Goal: Task Accomplishment & Management: Manage account settings

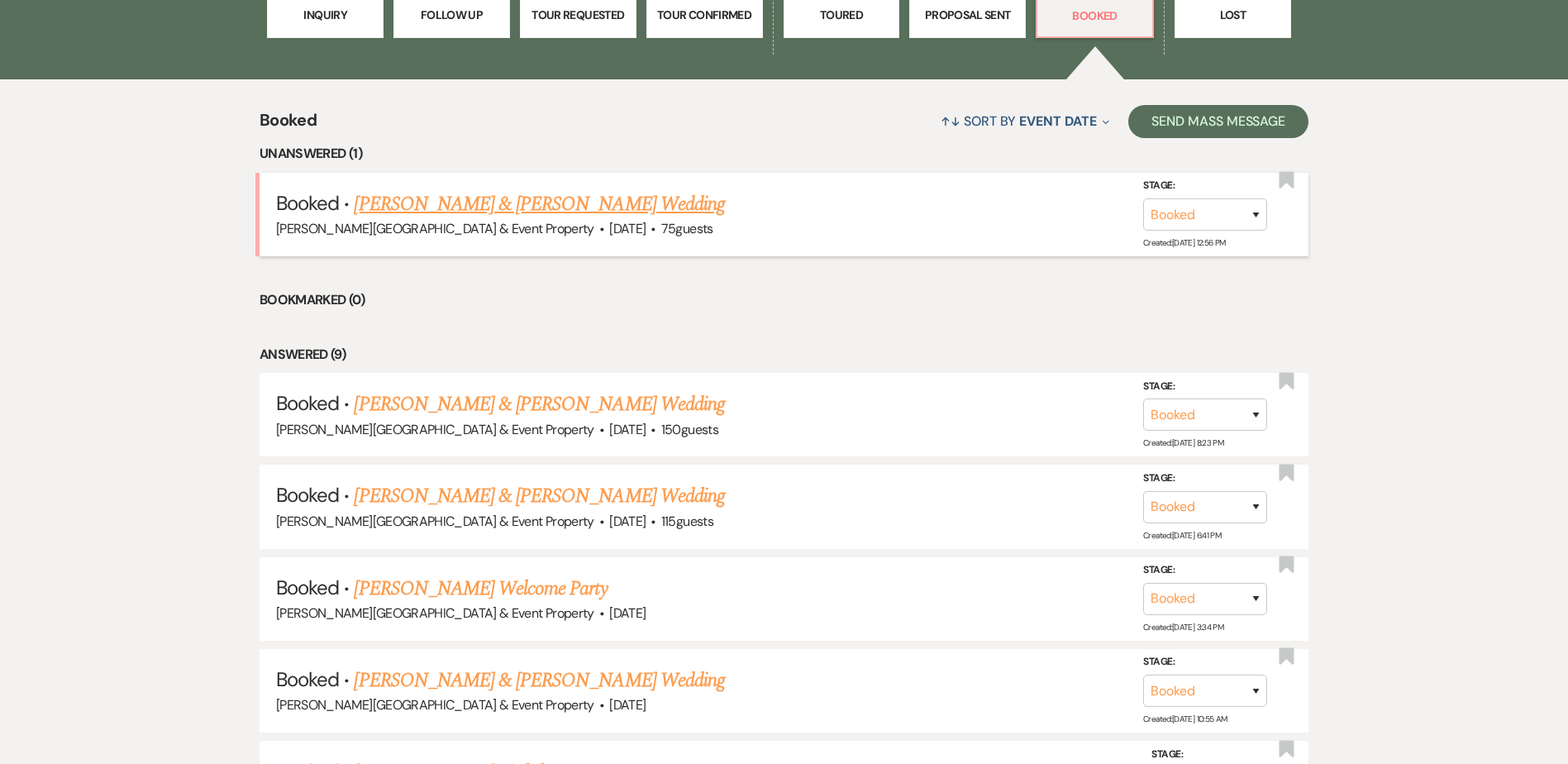
scroll to position [496, 0]
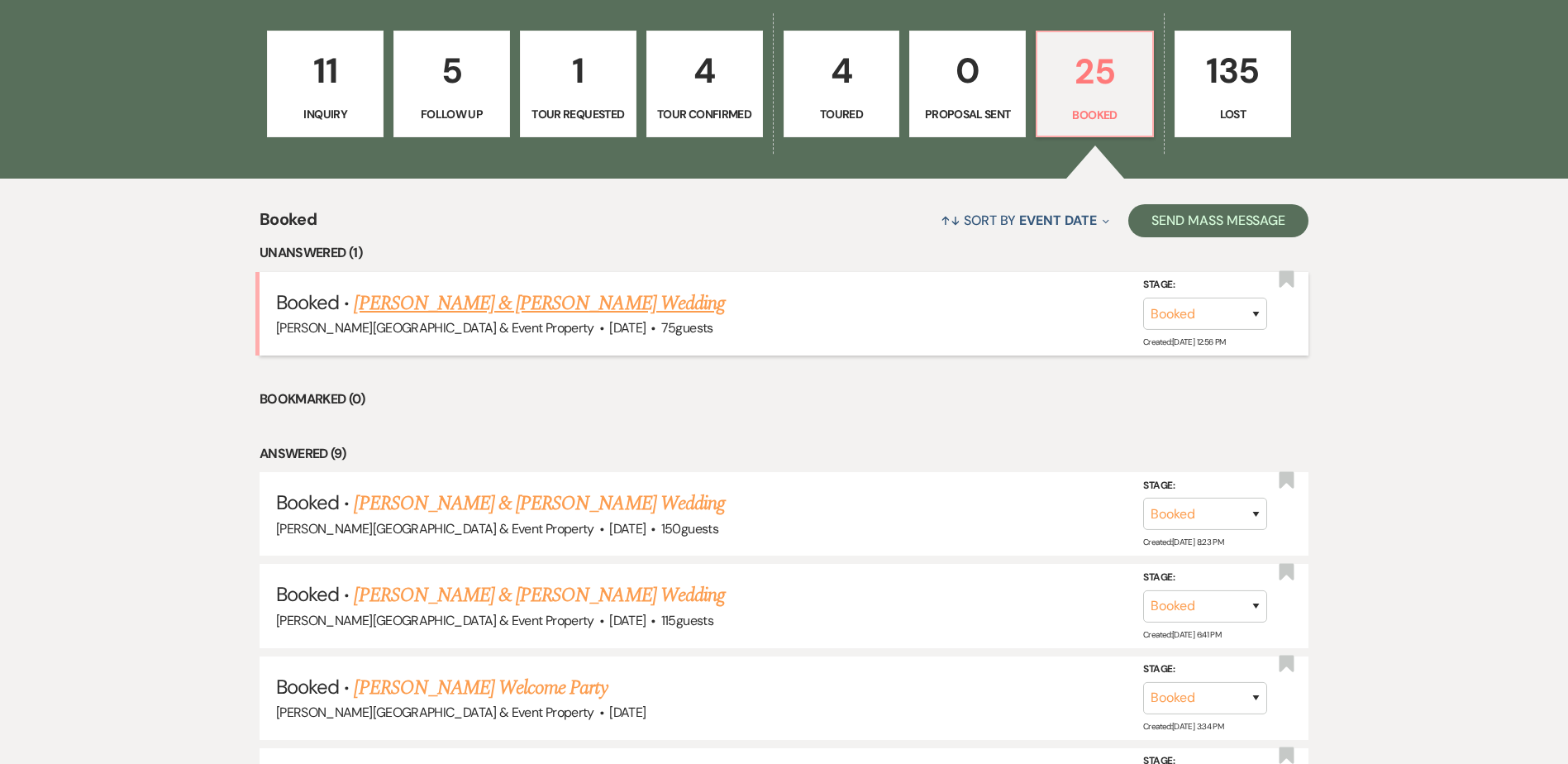
click at [590, 301] on link "[PERSON_NAME] & [PERSON_NAME] Wedding" at bounding box center [539, 304] width 370 height 29
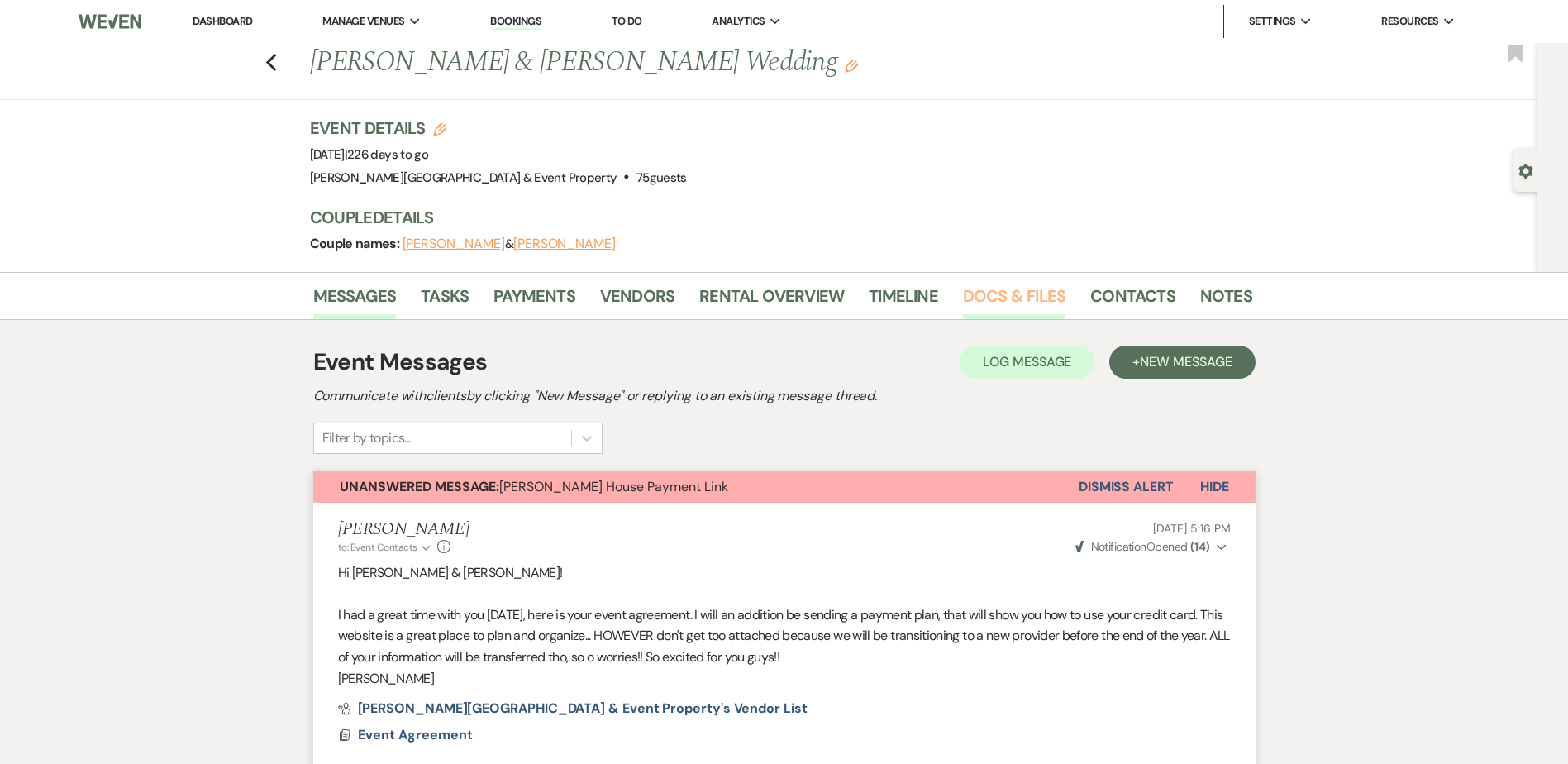
click at [987, 291] on link "Docs & Files" at bounding box center [1014, 301] width 103 height 36
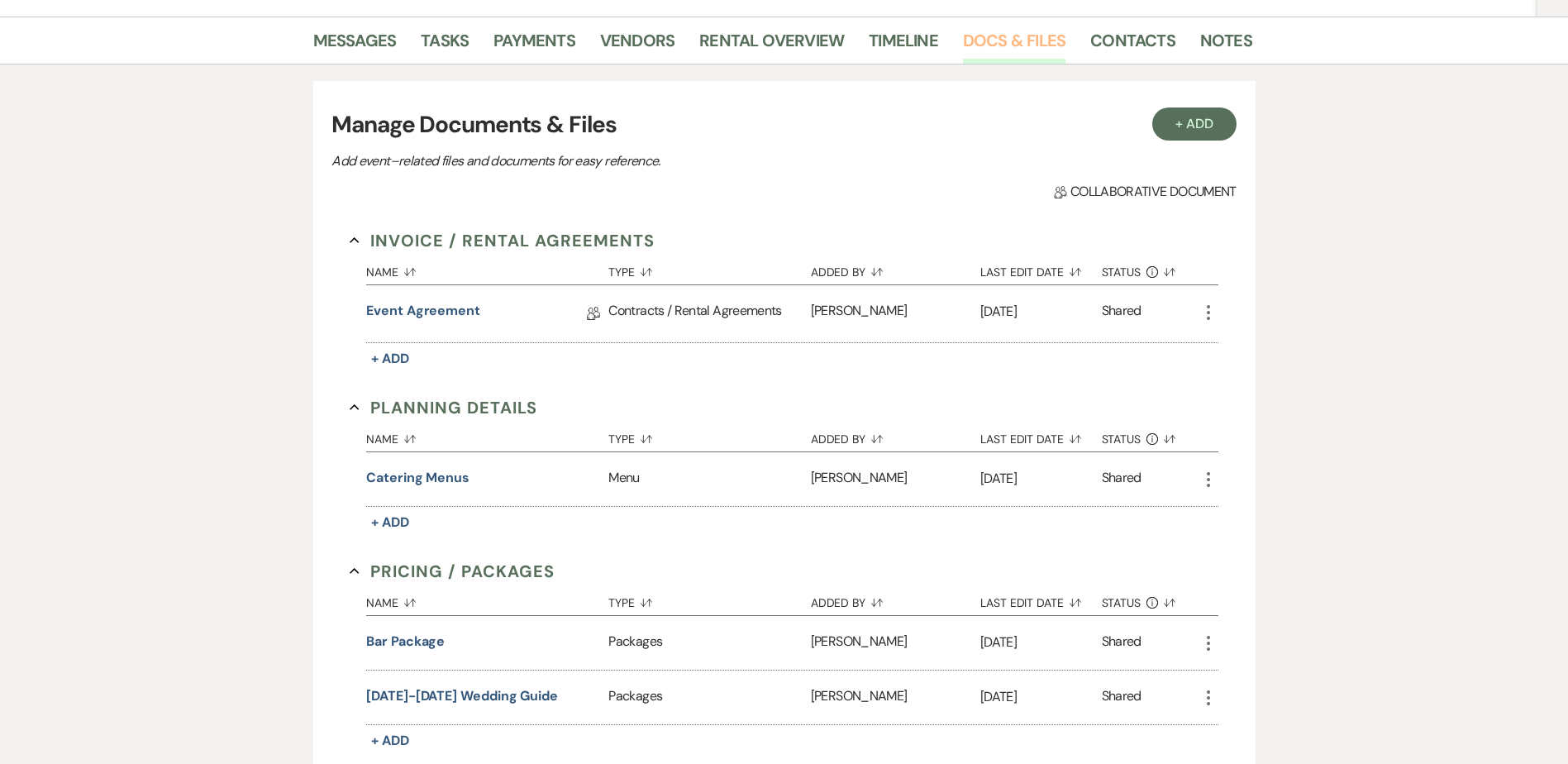
scroll to position [248, 0]
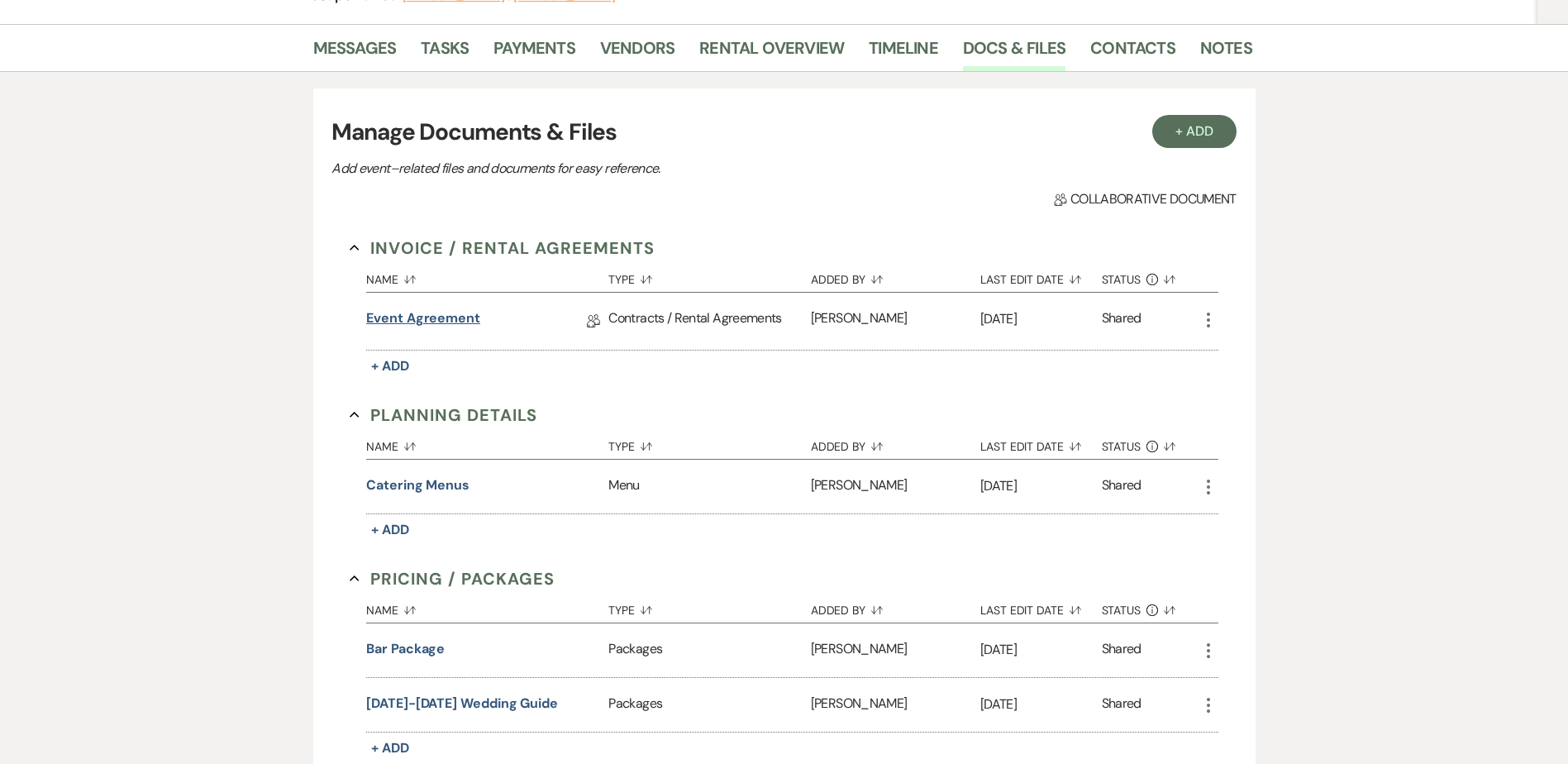
click at [418, 315] on link "Event Agreement" at bounding box center [423, 321] width 114 height 25
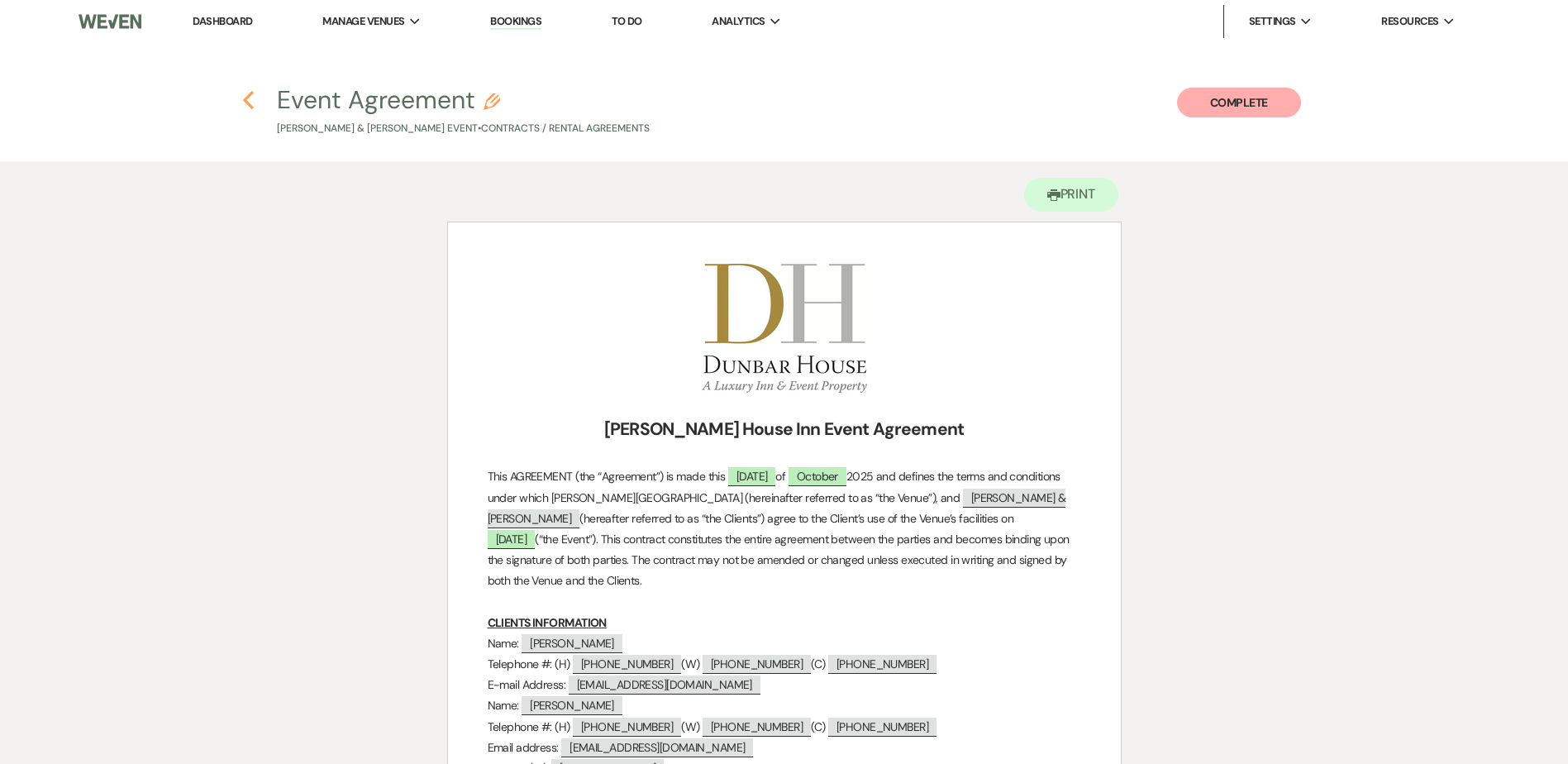
click at [251, 97] on icon "Previous" at bounding box center [248, 100] width 13 height 20
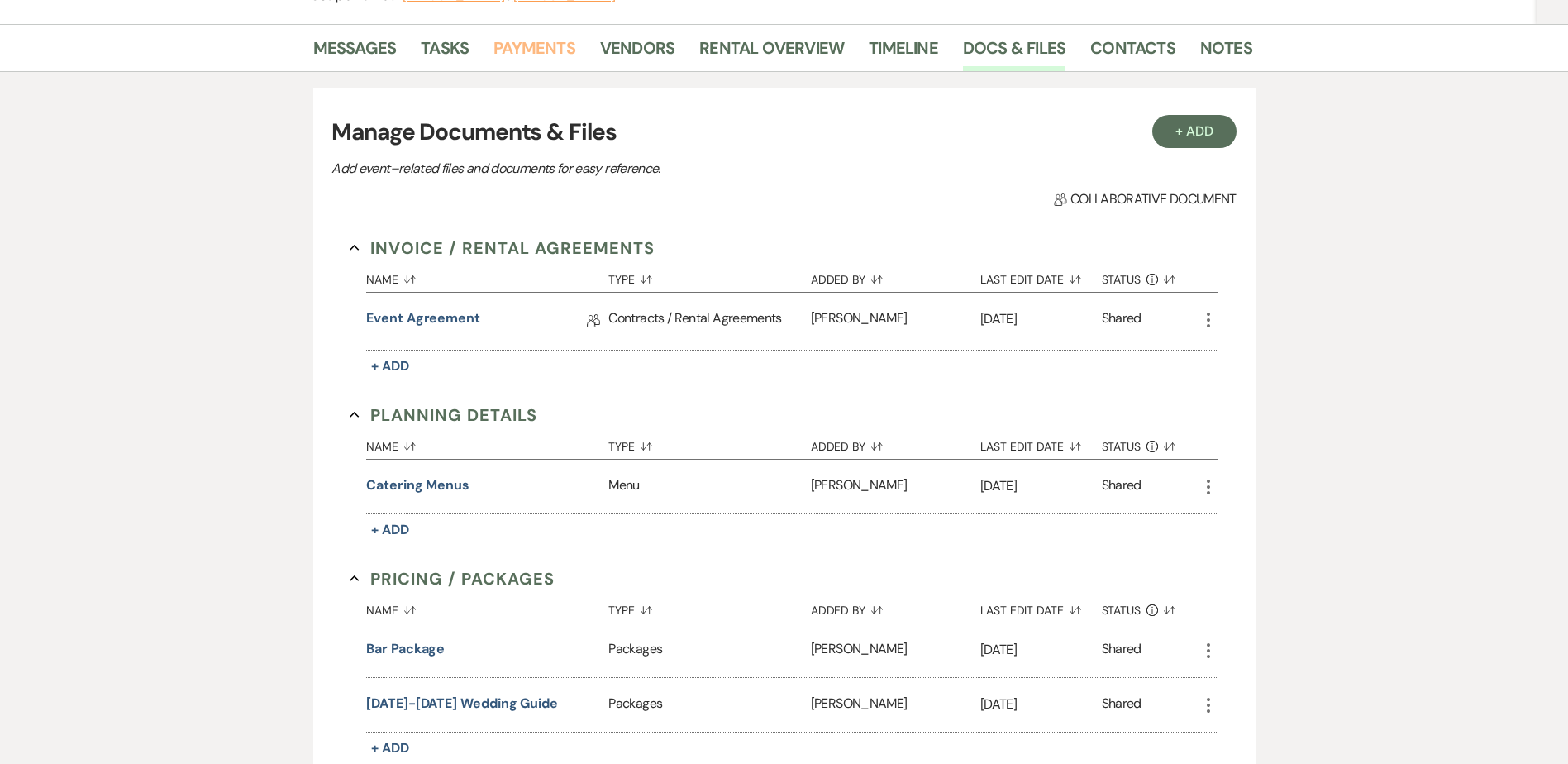
click at [539, 40] on link "Payments" at bounding box center [535, 52] width 82 height 36
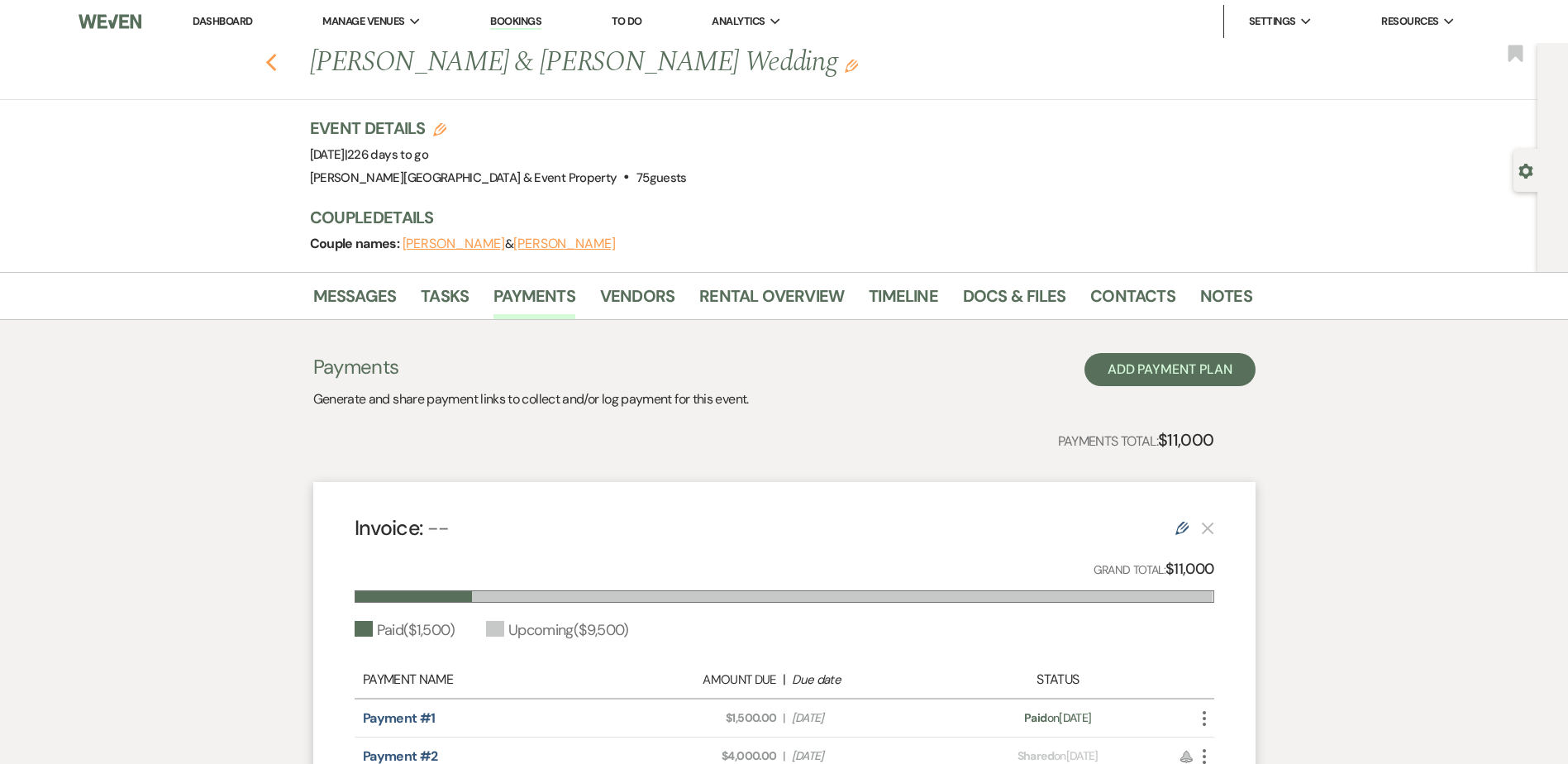
click at [275, 60] on use "button" at bounding box center [270, 63] width 11 height 19
